Goal: Task Accomplishment & Management: Use online tool/utility

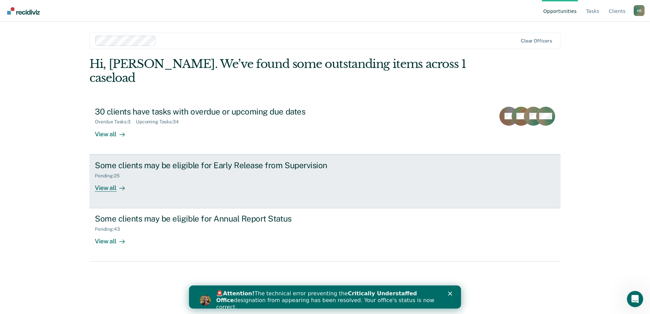
click at [107, 178] on div "View all" at bounding box center [114, 184] width 38 height 13
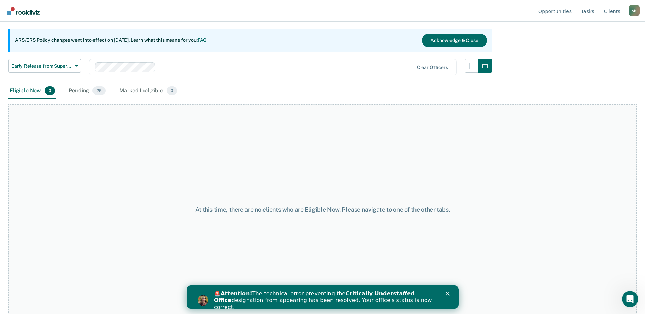
scroll to position [57, 0]
click at [447, 293] on icon "Close" at bounding box center [447, 294] width 4 height 4
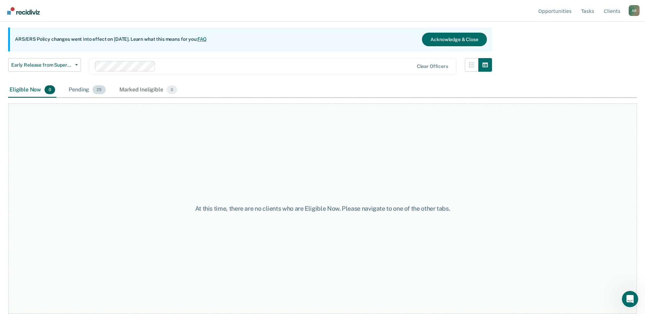
click at [83, 87] on div "Pending 25" at bounding box center [87, 90] width 40 height 15
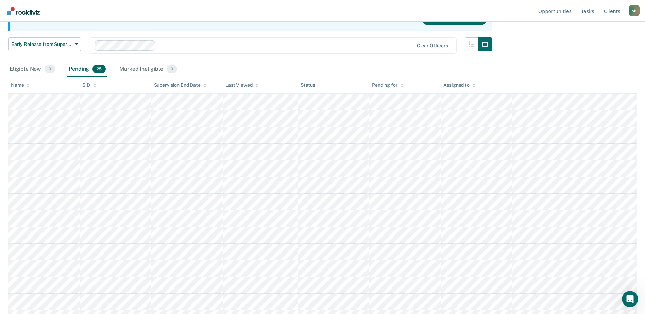
scroll to position [68, 0]
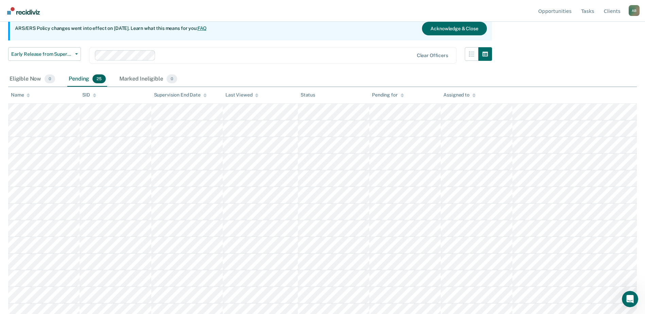
click at [631, 9] on div "A B" at bounding box center [634, 10] width 11 height 11
click at [599, 53] on link "Log Out" at bounding box center [607, 54] width 44 height 6
